Goal: Communication & Community: Answer question/provide support

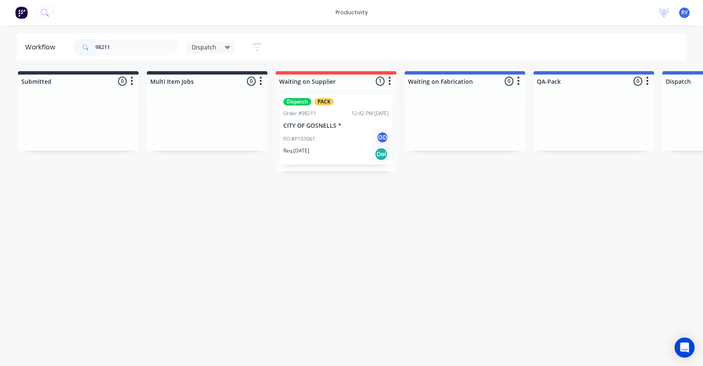
type input "98211"
click at [328, 151] on div "Req. [DATE] Del" at bounding box center [335, 154] width 105 height 14
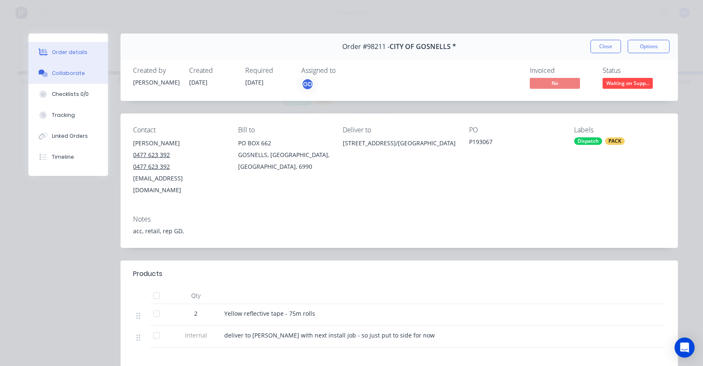
drag, startPoint x: 61, startPoint y: 77, endPoint x: 64, endPoint y: 80, distance: 4.8
click at [61, 76] on div "Collaborate" at bounding box center [68, 73] width 33 height 8
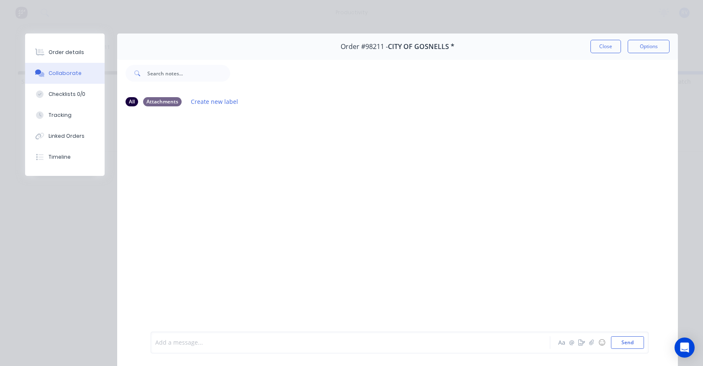
click at [188, 344] on div at bounding box center [339, 342] width 366 height 9
click at [629, 343] on button "Send" at bounding box center [627, 342] width 33 height 13
click at [602, 40] on button "Close" at bounding box center [605, 46] width 31 height 13
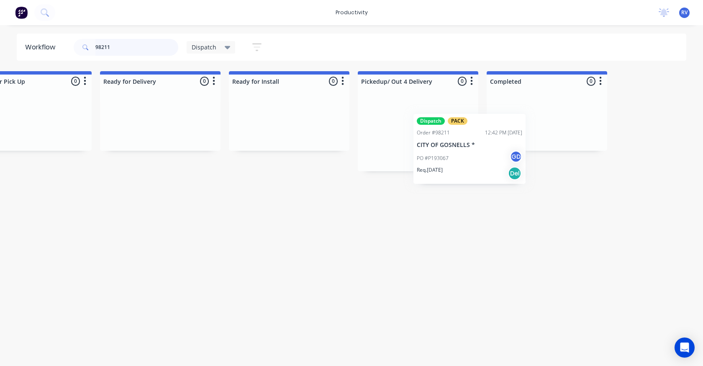
scroll to position [0, 820]
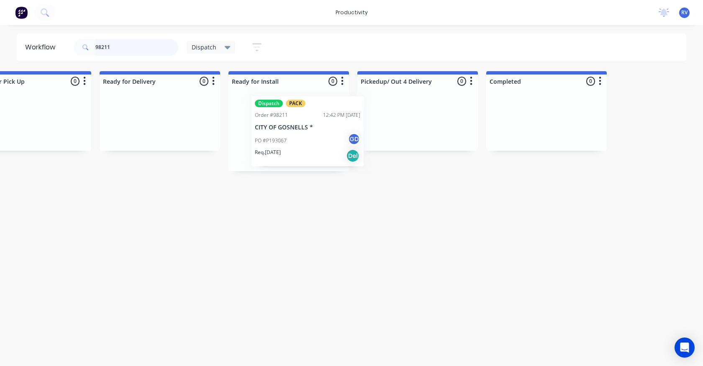
drag, startPoint x: 319, startPoint y: 125, endPoint x: 289, endPoint y: 118, distance: 30.7
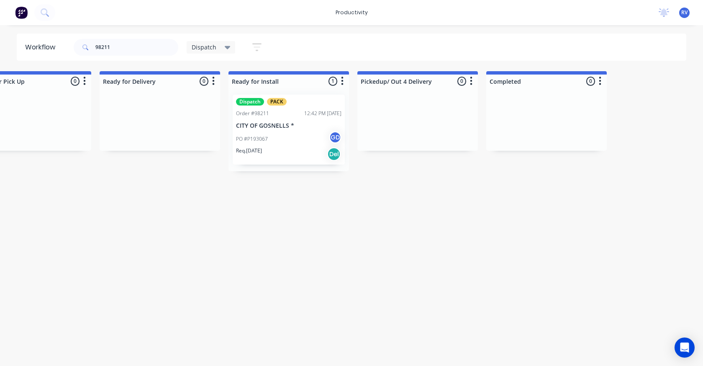
click at [202, 46] on span "Dispatch" at bounding box center [204, 47] width 25 height 9
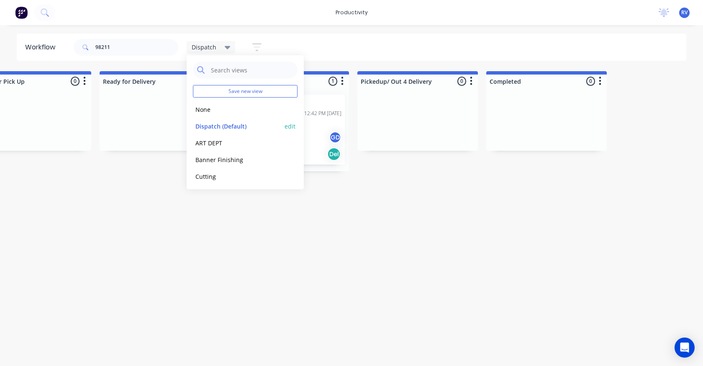
click at [228, 126] on button "Dispatch (Default)" at bounding box center [237, 126] width 89 height 10
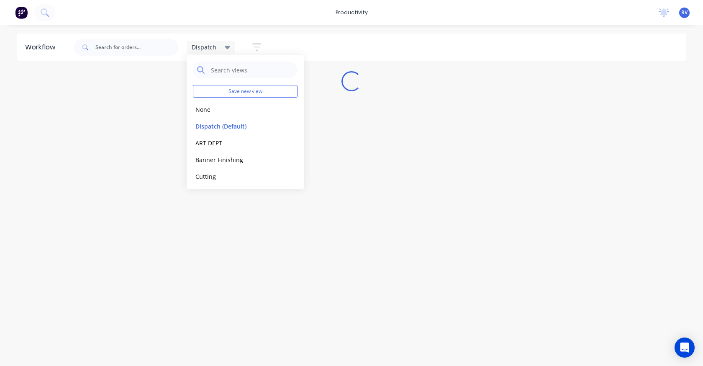
scroll to position [0, 0]
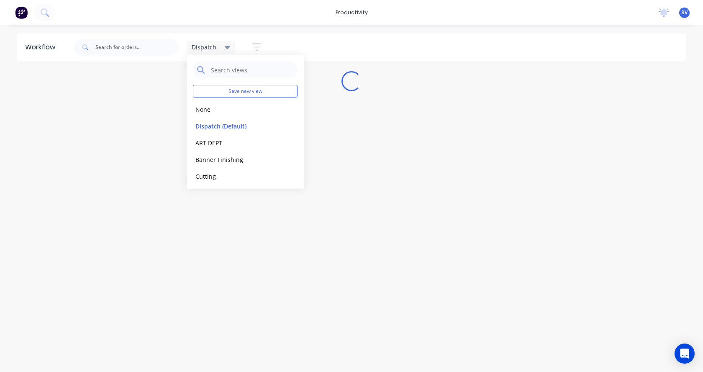
click at [238, 230] on div "Workflow Dispatch Save new view None edit Dispatch (Default) edit ART DEPT edit…" at bounding box center [351, 194] width 703 height 322
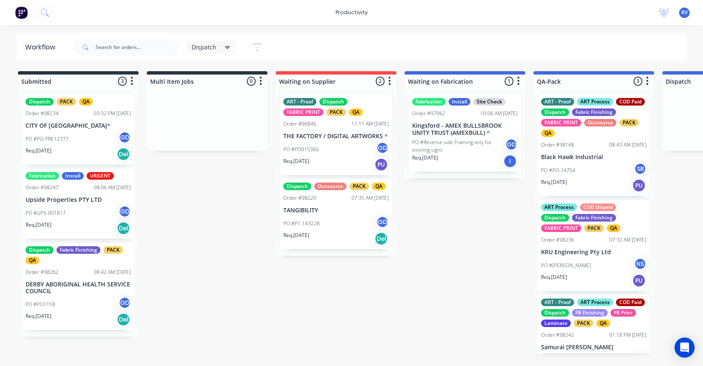
click at [202, 46] on span "Dispatch" at bounding box center [204, 47] width 25 height 9
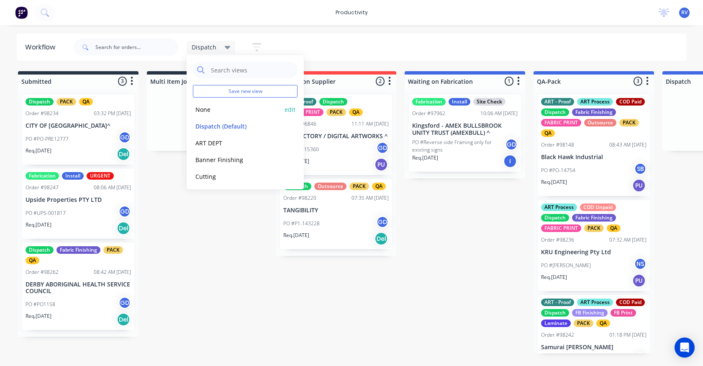
click at [205, 107] on button "None" at bounding box center [237, 110] width 89 height 10
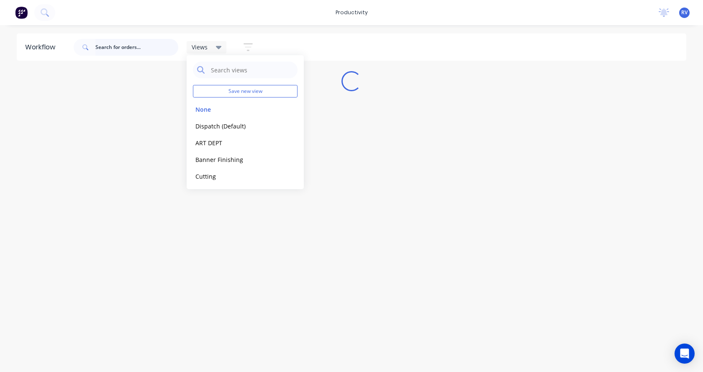
click at [120, 44] on input "text" at bounding box center [136, 47] width 83 height 17
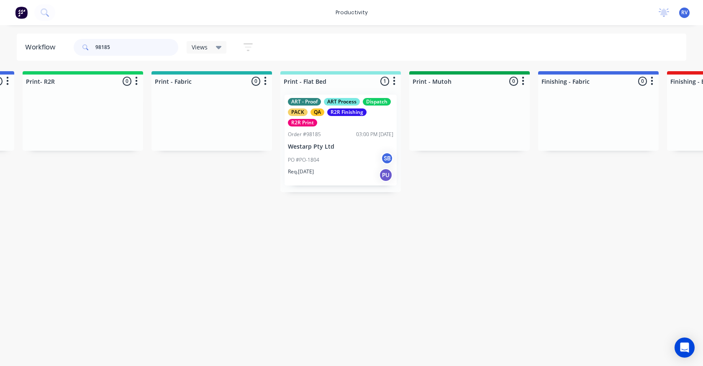
scroll to position [0, 1034]
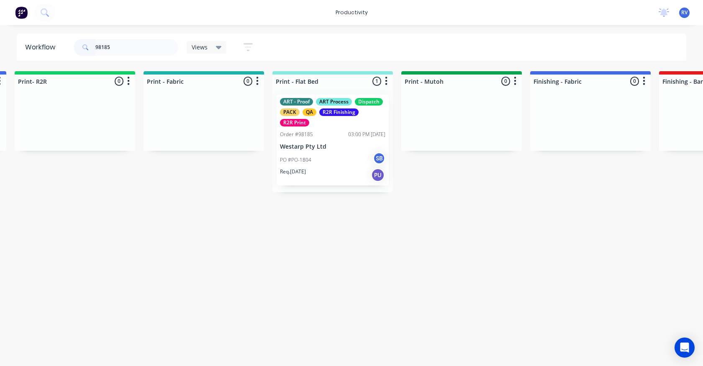
click at [333, 171] on div "Req. [DATE] PU" at bounding box center [332, 175] width 105 height 14
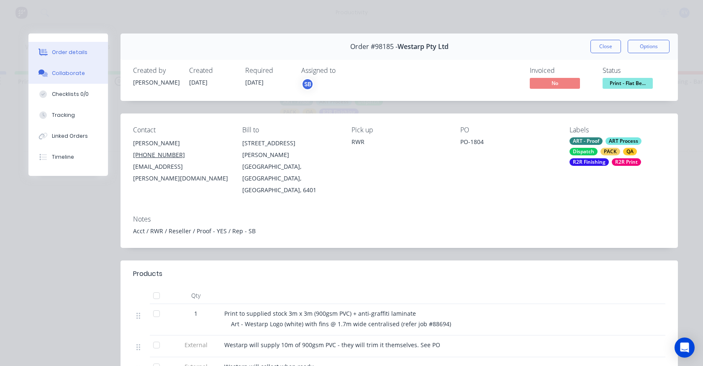
click at [63, 74] on div "Collaborate" at bounding box center [68, 73] width 33 height 8
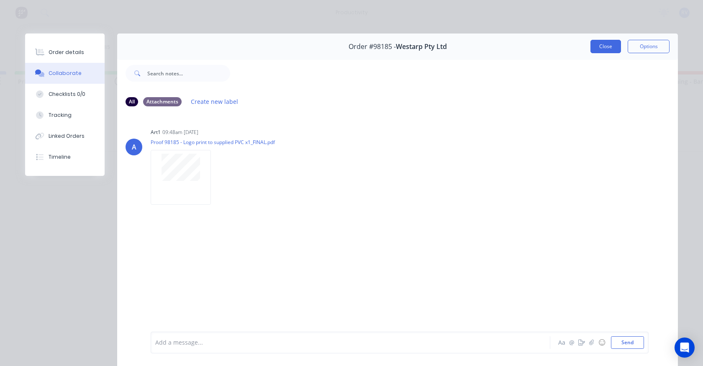
click at [595, 49] on button "Close" at bounding box center [605, 46] width 31 height 13
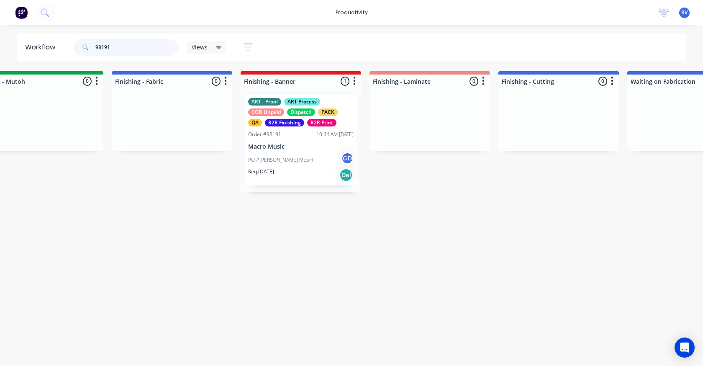
scroll to position [0, 1503]
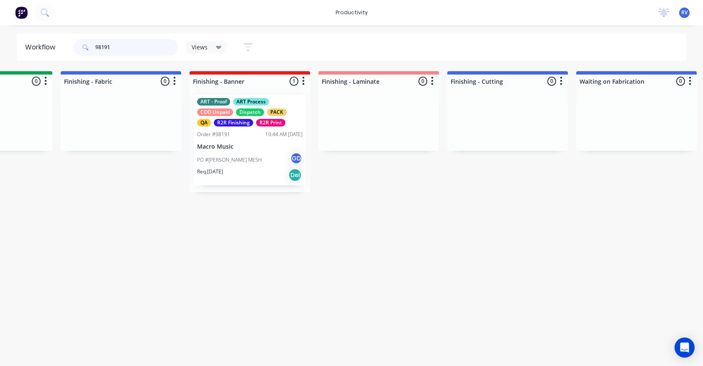
type input "98191"
click at [256, 170] on div "Req. [DATE] Del" at bounding box center [249, 175] width 105 height 14
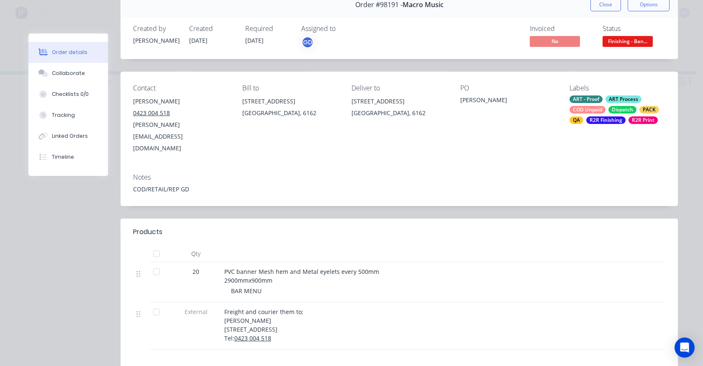
scroll to position [0, 0]
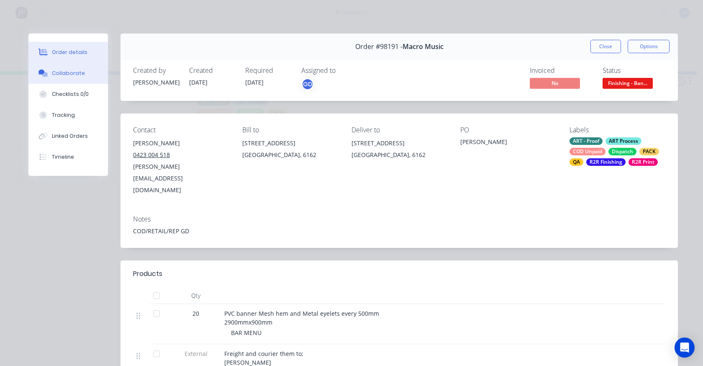
click at [69, 77] on button "Collaborate" at bounding box center [67, 73] width 79 height 21
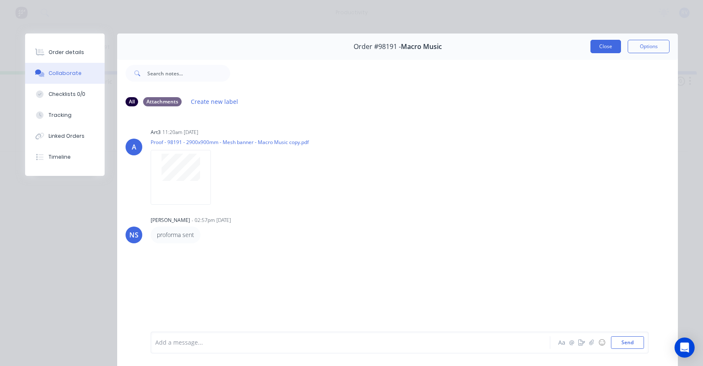
drag, startPoint x: 609, startPoint y: 49, endPoint x: 567, endPoint y: 49, distance: 42.7
click at [609, 49] on button "Close" at bounding box center [605, 46] width 31 height 13
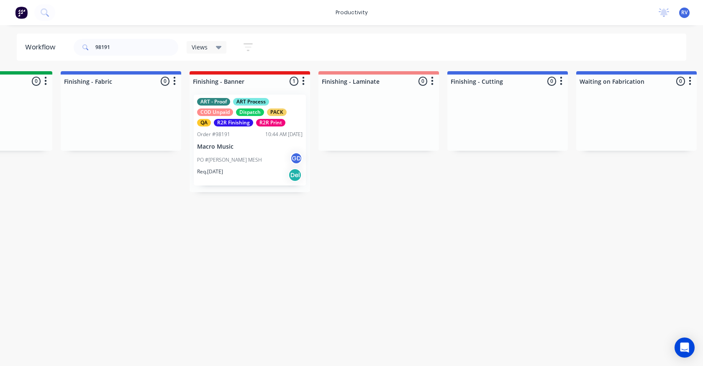
click at [189, 49] on div "Views" at bounding box center [207, 47] width 40 height 13
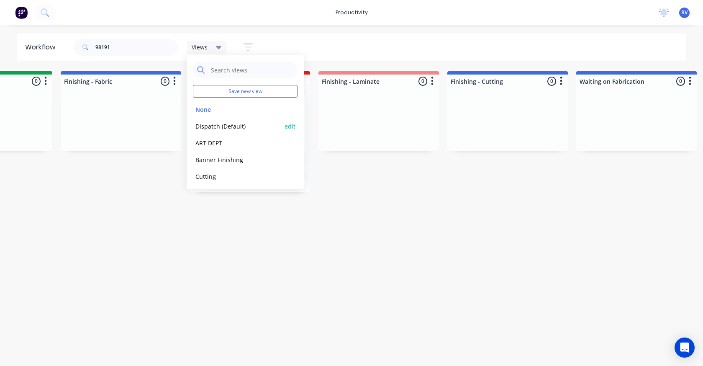
click at [199, 123] on button "Dispatch (Default)" at bounding box center [237, 126] width 89 height 10
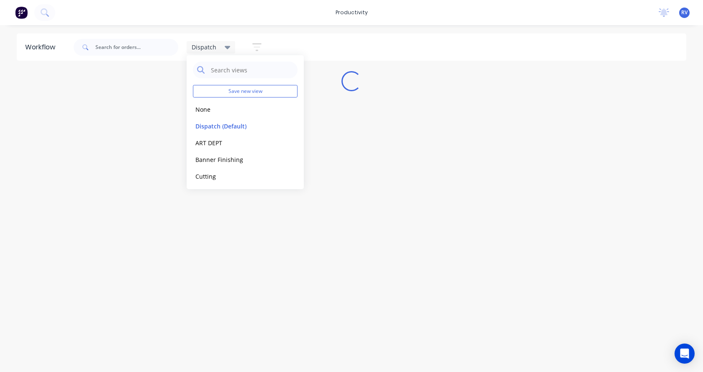
click at [118, 124] on div "Workflow Dispatch Save new view None edit Dispatch (Default) edit ART DEPT edit…" at bounding box center [351, 194] width 703 height 322
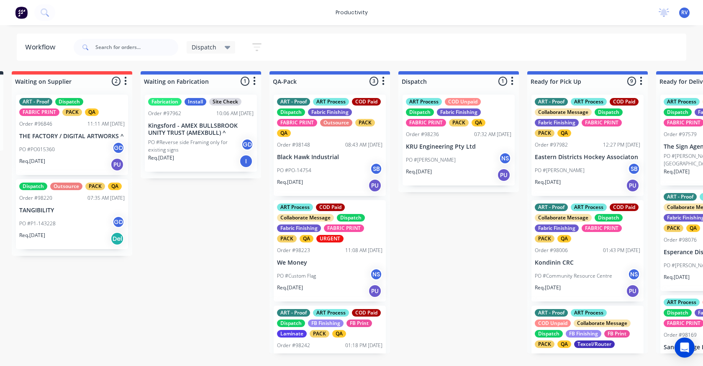
scroll to position [0, 326]
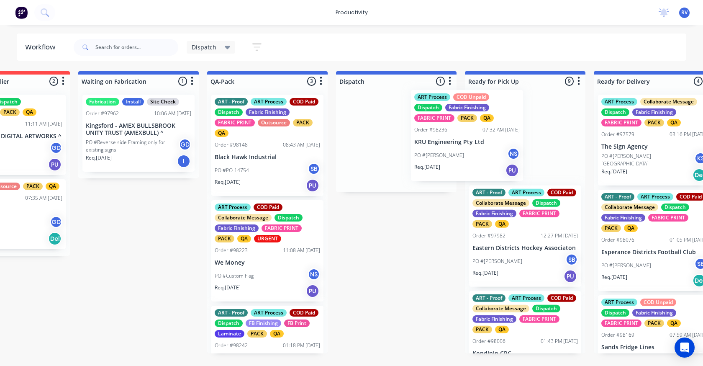
drag, startPoint x: 390, startPoint y: 155, endPoint x: 448, endPoint y: 154, distance: 57.3
click at [441, 154] on div "ART Process COD Unpaid Dispatch Fabric Finishing FABRIC PRINT PACK QA Order #98…" at bounding box center [396, 140] width 120 height 104
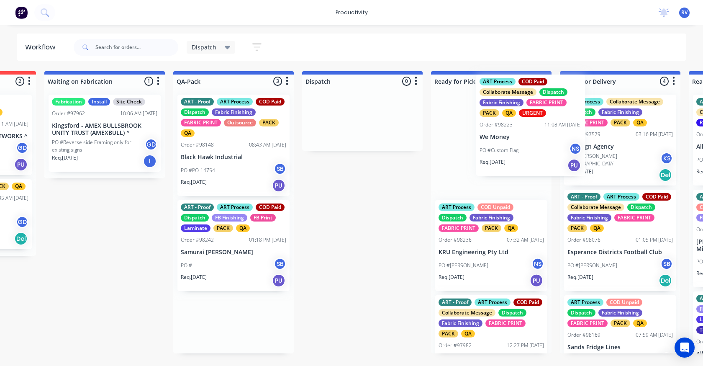
scroll to position [0, 361]
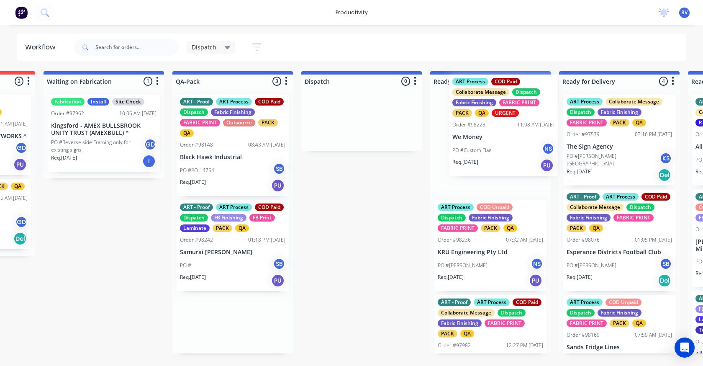
drag, startPoint x: 251, startPoint y: 258, endPoint x: 488, endPoint y: 130, distance: 269.5
